Goal: Task Accomplishment & Management: Manage account settings

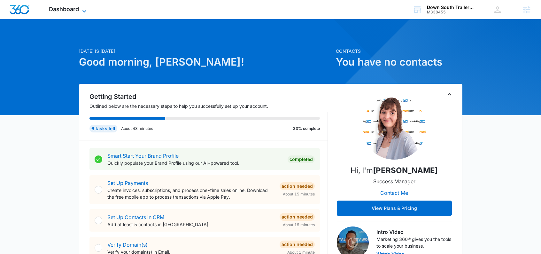
click at [71, 11] on span "Dashboard" at bounding box center [64, 9] width 30 height 7
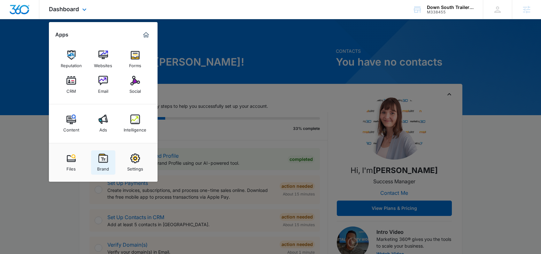
click at [100, 158] on img at bounding box center [103, 158] width 10 height 10
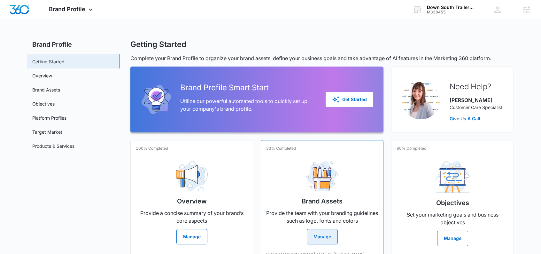
click at [322, 240] on button "Manage" at bounding box center [322, 236] width 31 height 15
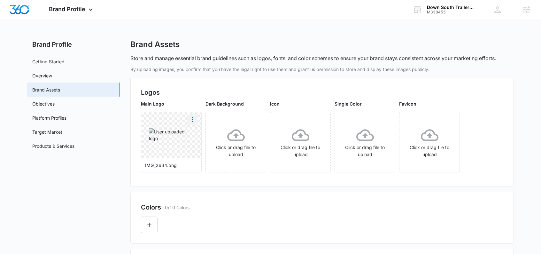
click at [191, 120] on icon "More" at bounding box center [193, 120] width 8 height 8
click at [197, 147] on div "Delete" at bounding box center [205, 147] width 21 height 4
click at [173, 142] on icon at bounding box center [172, 135] width 18 height 18
click at [193, 117] on icon "More" at bounding box center [193, 120] width 8 height 8
click at [200, 146] on div "Delete" at bounding box center [205, 147] width 21 height 4
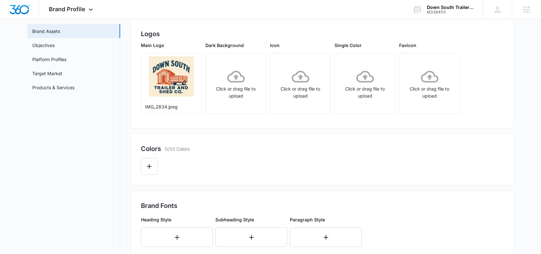
scroll to position [46, 0]
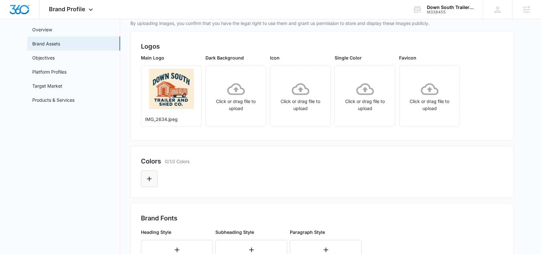
click at [150, 184] on button "Edit Color" at bounding box center [149, 178] width 17 height 17
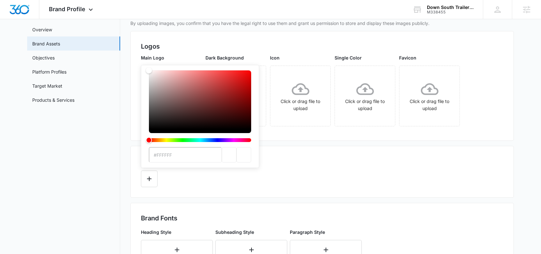
type input "#FAEED8"
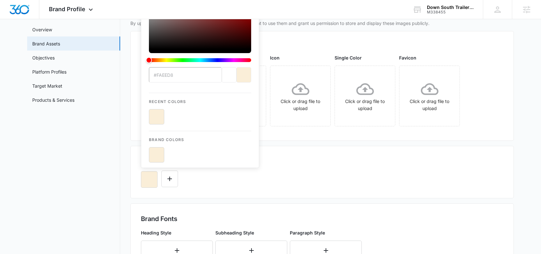
click at [245, 185] on div "#FAEED8 Recent Colors Brand Colors" at bounding box center [322, 177] width 362 height 22
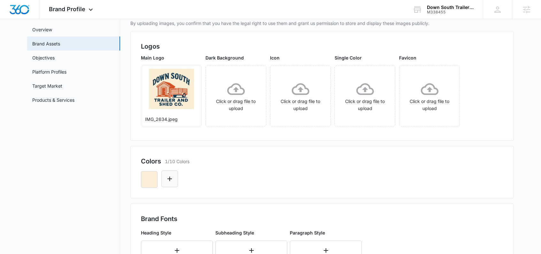
click at [173, 177] on icon "Edit Color" at bounding box center [170, 179] width 8 height 8
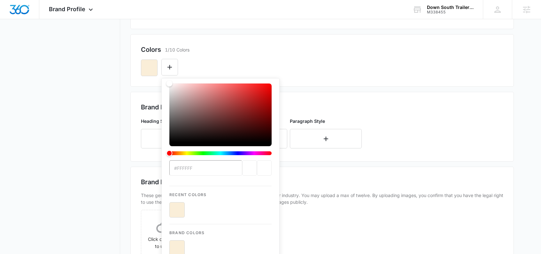
scroll to position [159, 0]
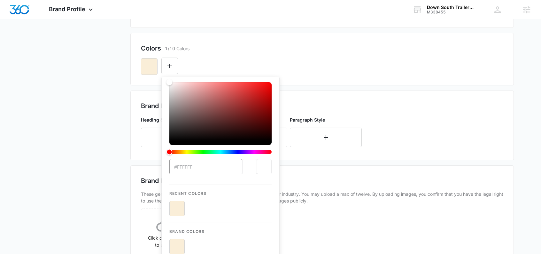
click at [199, 168] on input "#FFFFFF" at bounding box center [205, 166] width 73 height 15
drag, startPoint x: 201, startPoint y: 168, endPoint x: 151, endPoint y: 166, distance: 49.3
click at [151, 166] on div "By uploading images, you confirm that you have the legal right to use them and …" at bounding box center [321, 119] width 383 height 425
click at [175, 168] on input "#FFFFFF" at bounding box center [205, 166] width 73 height 15
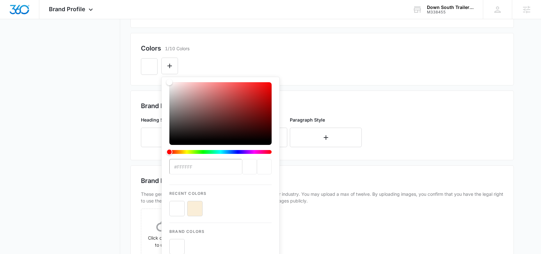
click at [175, 168] on input "#FFFFFF" at bounding box center [205, 166] width 73 height 15
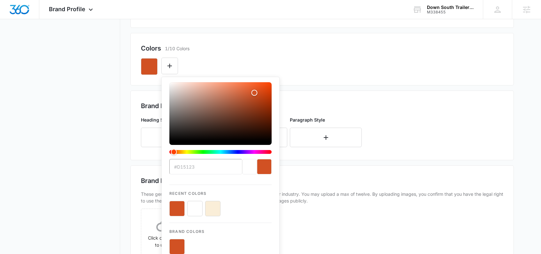
type input "#D15123"
click at [180, 207] on button "color-picker-container" at bounding box center [176, 208] width 15 height 15
drag, startPoint x: 261, startPoint y: 52, endPoint x: 259, endPoint y: 55, distance: 4.3
click at [261, 53] on div "Colors 1/10 Colors #D15123 Recent Colors Brand Colors" at bounding box center [322, 58] width 362 height 31
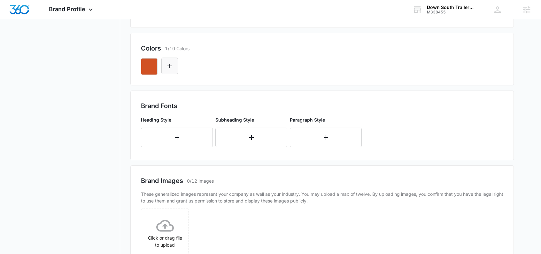
click at [174, 63] on button "Edit Color" at bounding box center [169, 66] width 17 height 17
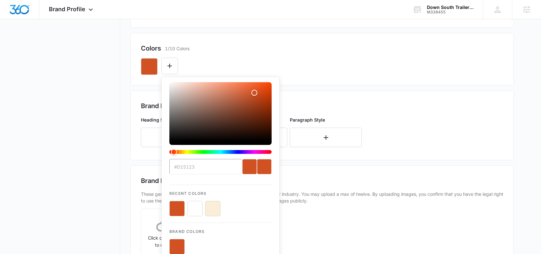
click at [213, 206] on button "color-picker-container" at bounding box center [212, 208] width 15 height 15
type input "#FFFFFF"
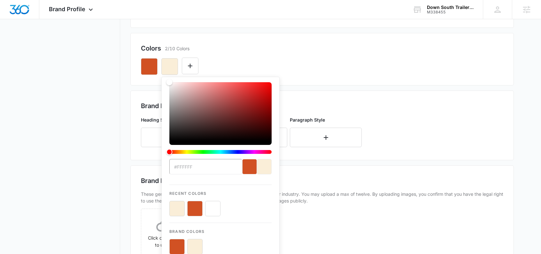
click at [280, 58] on div "#FFFFFF Recent Colors Brand Colors" at bounding box center [322, 64] width 362 height 22
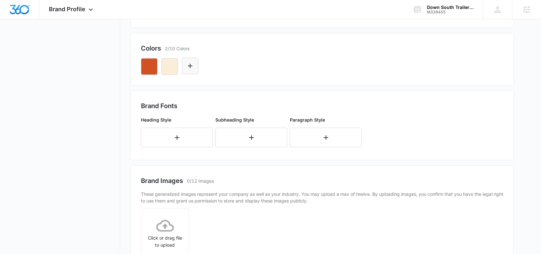
click at [188, 68] on icon "Edit Color" at bounding box center [190, 66] width 8 height 8
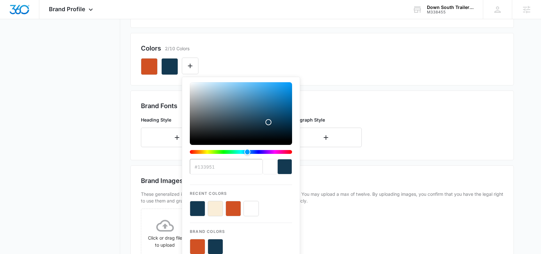
click at [213, 212] on button "color-picker-container" at bounding box center [215, 208] width 15 height 15
type input "#FAEED8"
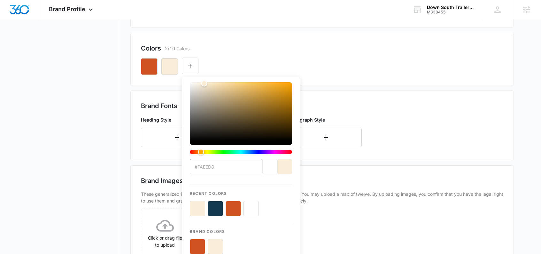
click at [246, 58] on div "#FAEED8 Recent Colors Brand Colors" at bounding box center [322, 64] width 362 height 22
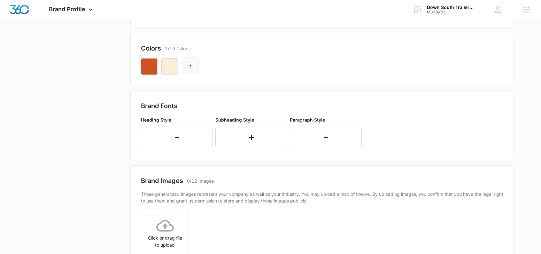
click at [197, 64] on button "Edit Color" at bounding box center [190, 66] width 17 height 17
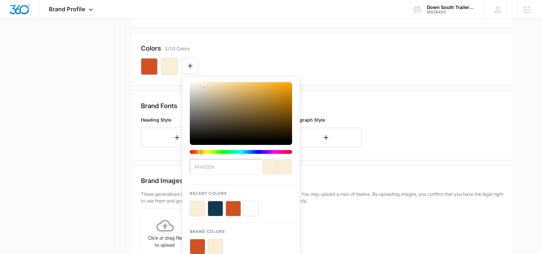
click at [220, 205] on button "color-picker-container" at bounding box center [215, 208] width 15 height 15
type input "#FFFFFF"
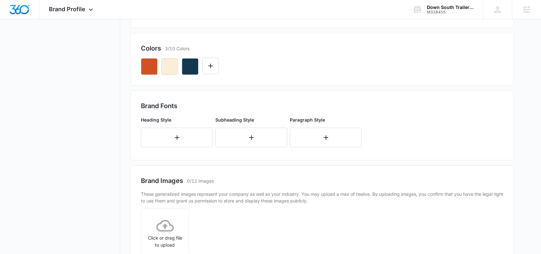
click at [262, 61] on div at bounding box center [322, 64] width 362 height 22
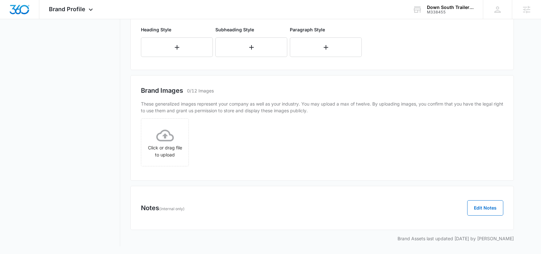
scroll to position [117, 0]
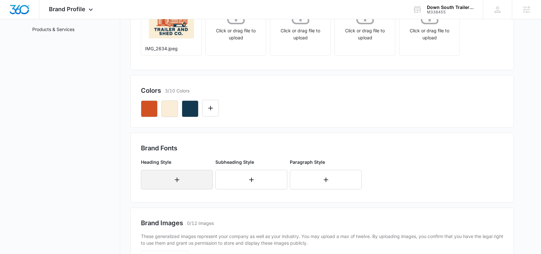
click at [179, 178] on icon "button" at bounding box center [177, 180] width 8 height 8
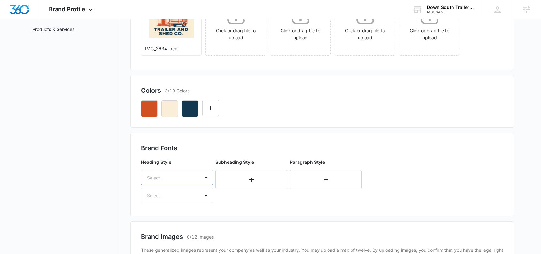
click at [173, 179] on div "Select..." at bounding box center [177, 177] width 72 height 15
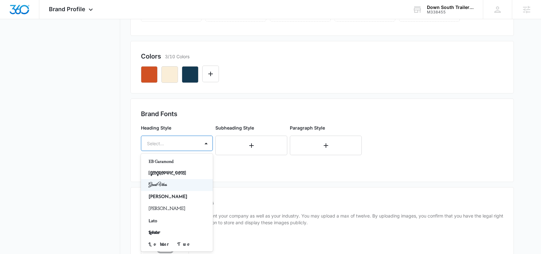
scroll to position [182, 0]
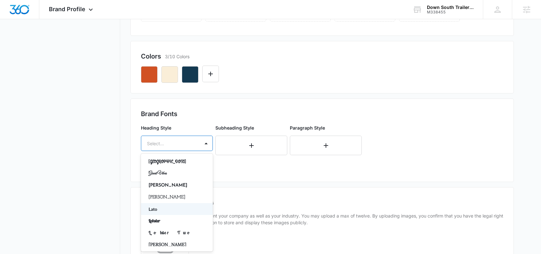
click at [160, 207] on p "Lato" at bounding box center [176, 208] width 55 height 7
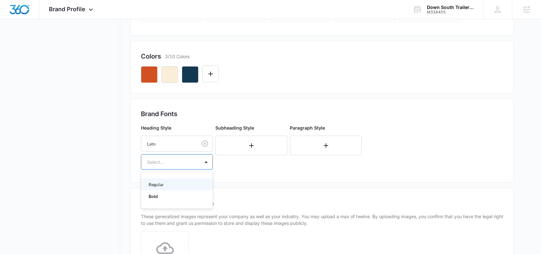
click at [171, 162] on div at bounding box center [169, 162] width 44 height 8
click at [159, 186] on p "Regular" at bounding box center [176, 184] width 55 height 7
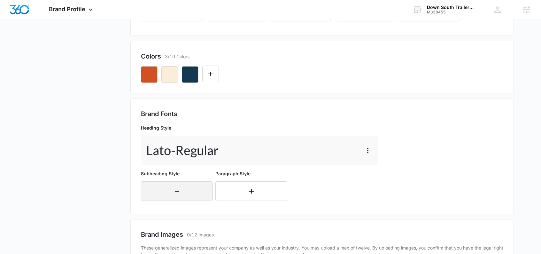
click at [169, 185] on button "button" at bounding box center [177, 190] width 72 height 19
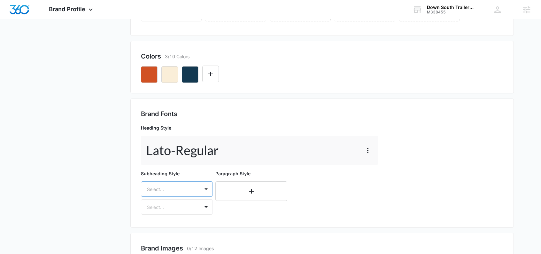
scroll to position [197, 0]
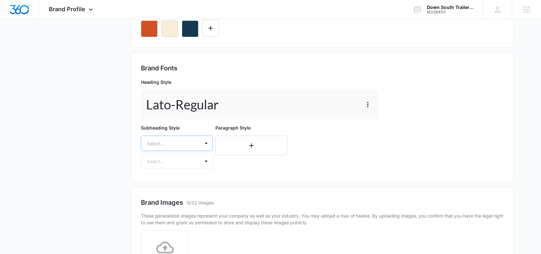
click at [172, 151] on div "Select..." at bounding box center [177, 142] width 72 height 15
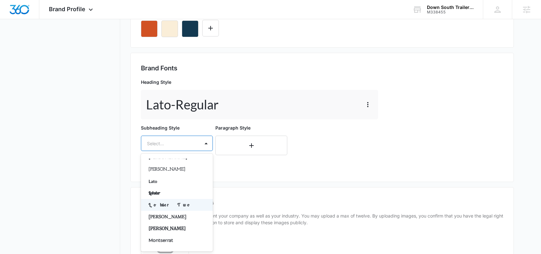
scroll to position [201, 0]
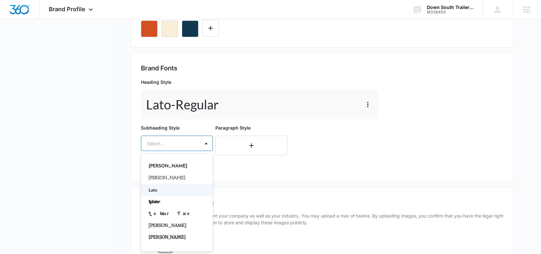
click at [152, 188] on p "Lato" at bounding box center [176, 189] width 55 height 7
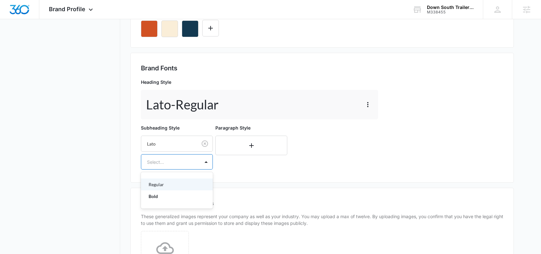
click at [167, 163] on div at bounding box center [169, 162] width 44 height 8
click at [161, 186] on p "Regular" at bounding box center [176, 184] width 55 height 7
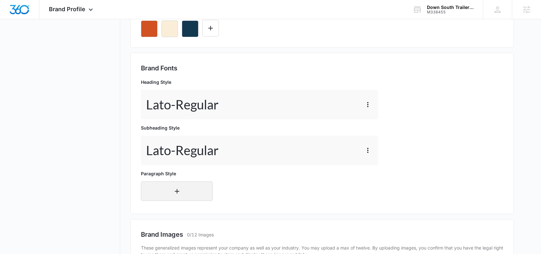
click at [164, 191] on button "button" at bounding box center [177, 190] width 72 height 19
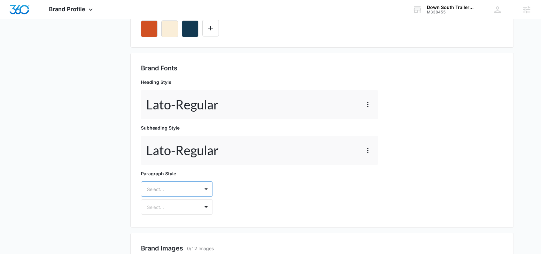
click at [164, 188] on div "Select..." at bounding box center [177, 188] width 72 height 15
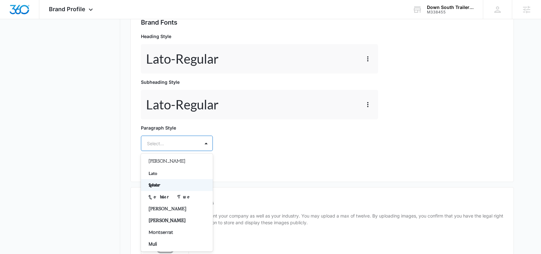
scroll to position [214, 0]
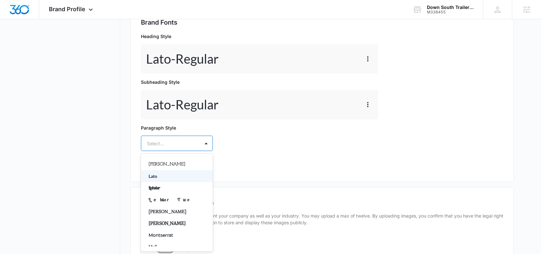
click at [162, 175] on p "Lato" at bounding box center [176, 176] width 55 height 7
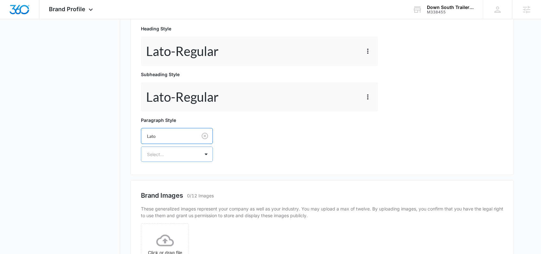
scroll to position [250, 0]
click at [167, 157] on div at bounding box center [169, 154] width 44 height 8
click at [159, 176] on p "Regular" at bounding box center [176, 176] width 55 height 7
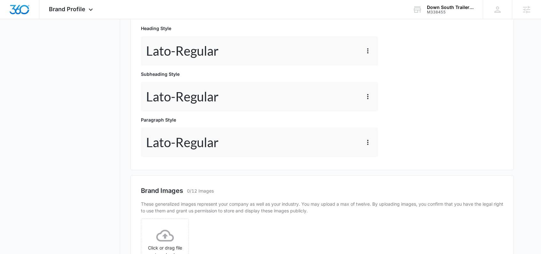
click at [246, 167] on div "Brand Fonts Heading Style Lato - Regular Subheading Style Lato - Regular Paragr…" at bounding box center [321, 84] width 383 height 171
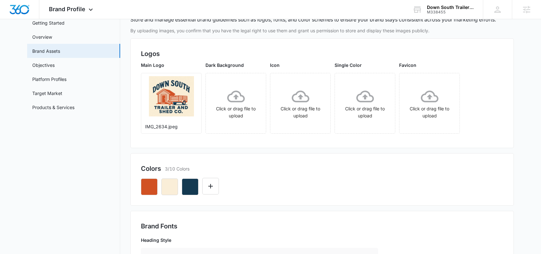
scroll to position [350, 0]
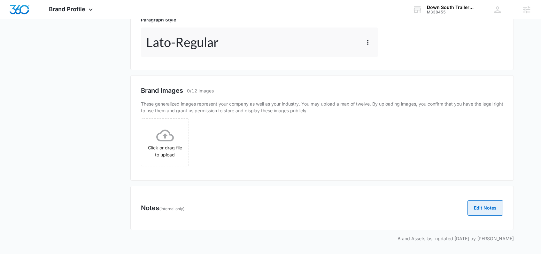
click at [485, 208] on button "Edit Notes" at bounding box center [485, 207] width 36 height 15
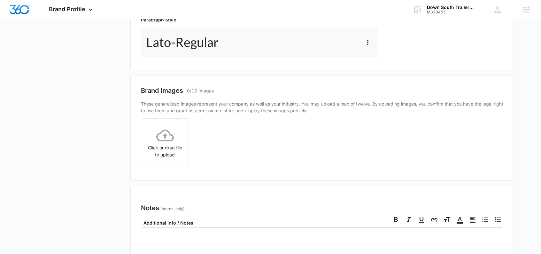
scroll to position [475, 0]
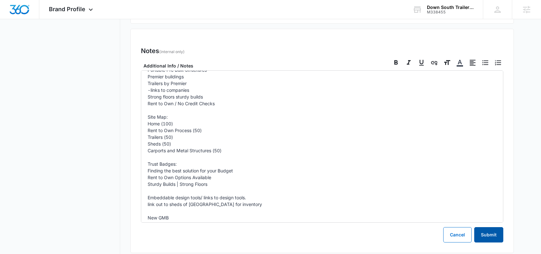
scroll to position [530, 0]
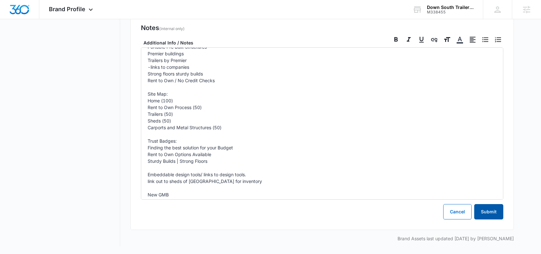
click at [487, 214] on button "Submit" at bounding box center [488, 211] width 29 height 15
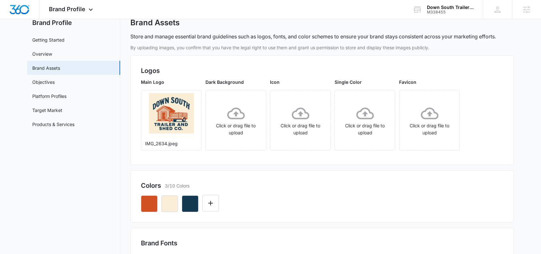
scroll to position [0, 0]
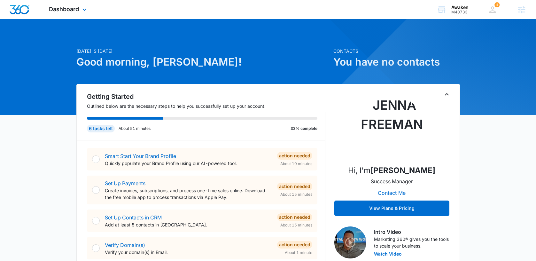
click at [68, 13] on div "Dashboard Apps Reputation Websites Forms CRM Email Social Content Ads Intellige…" at bounding box center [68, 9] width 58 height 19
